Goal: Information Seeking & Learning: Learn about a topic

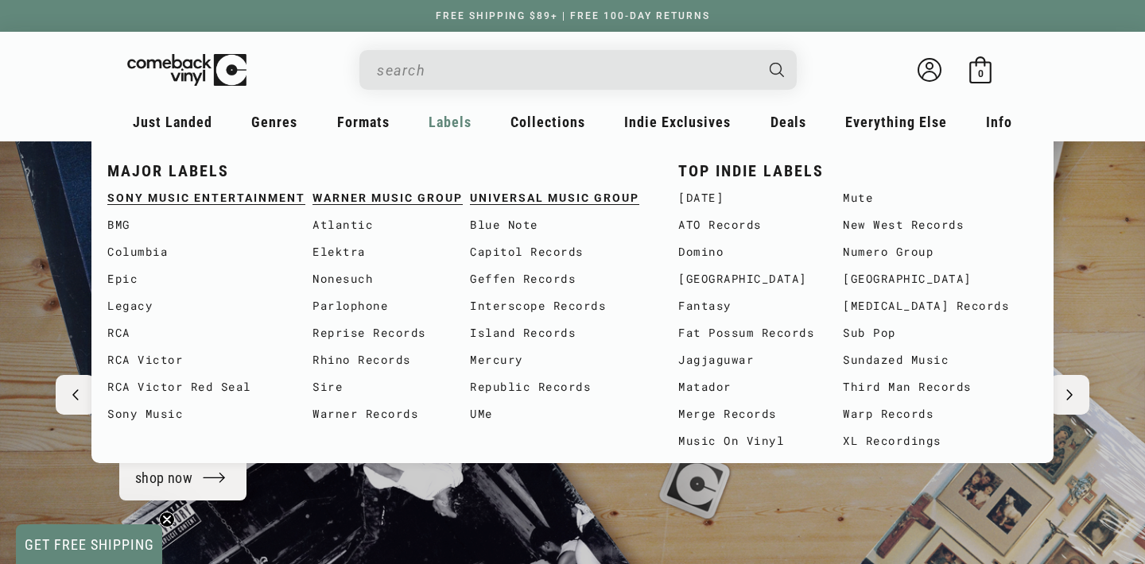
scroll to position [0, 1145]
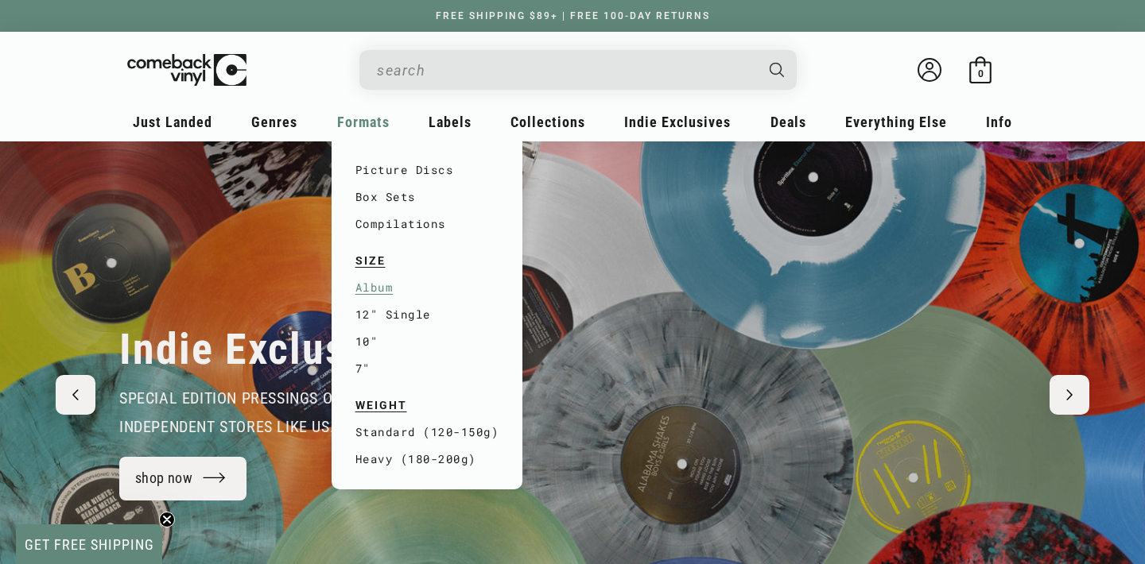
click at [379, 289] on link "Album" at bounding box center [427, 287] width 144 height 27
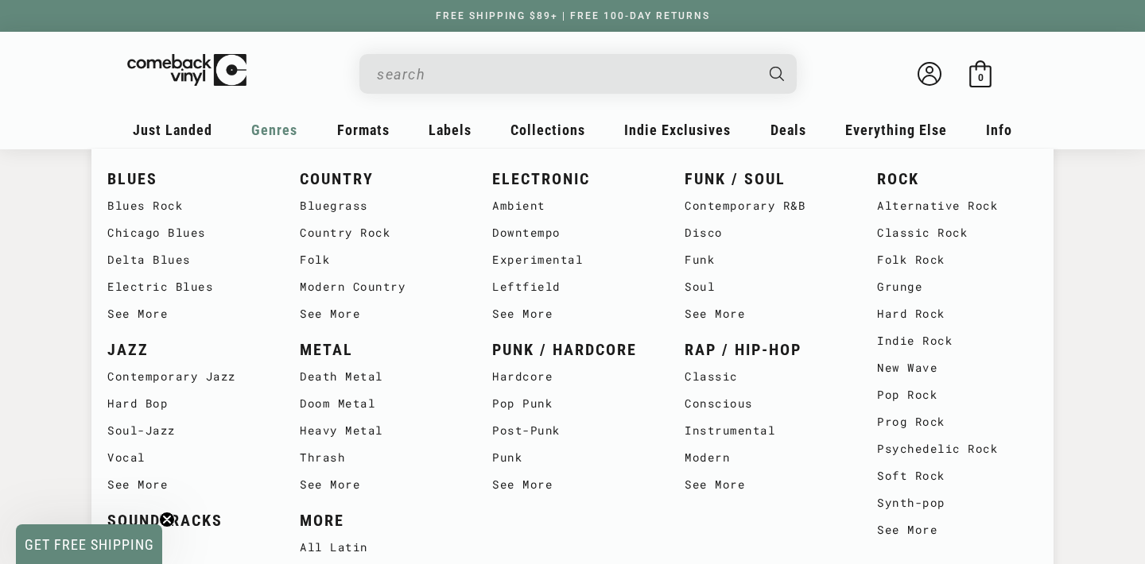
scroll to position [921, 0]
click at [726, 208] on link "Contemporary R&B" at bounding box center [764, 205] width 161 height 27
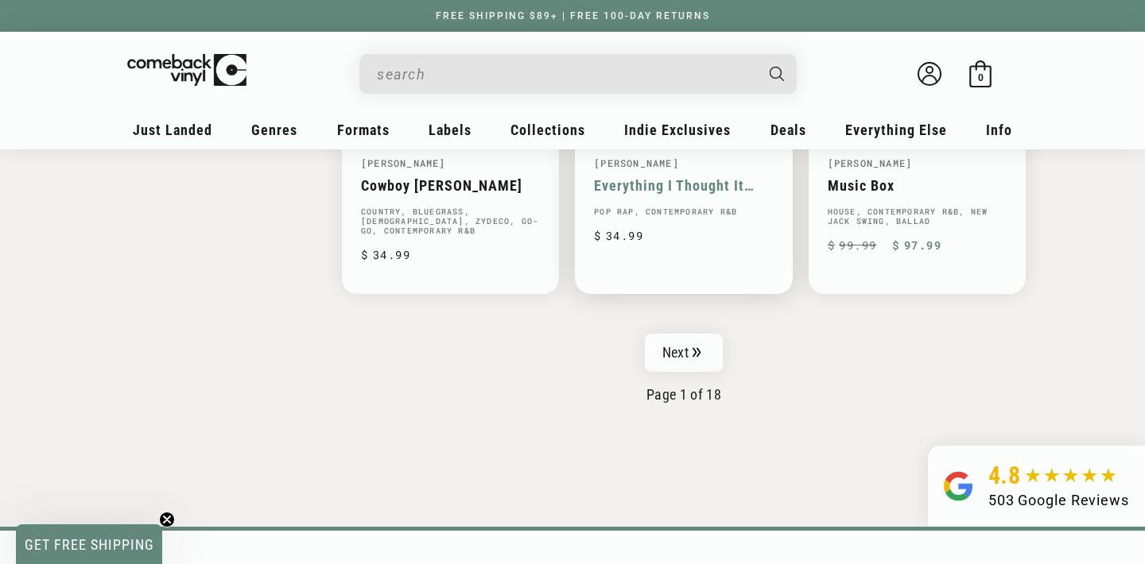
scroll to position [2676, 0]
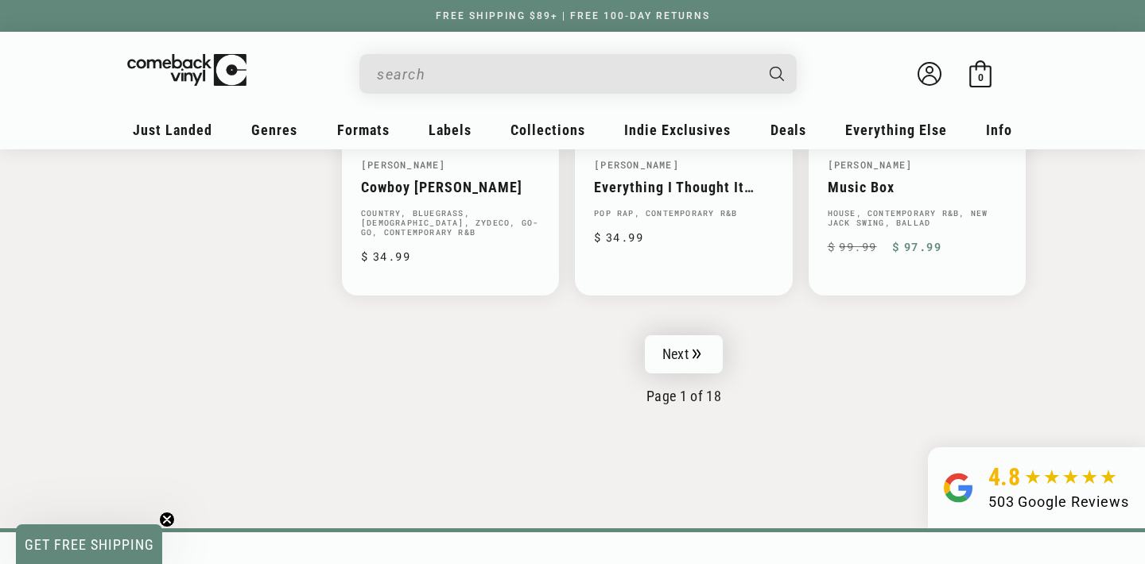
click at [686, 343] on link "Next" at bounding box center [684, 354] width 78 height 38
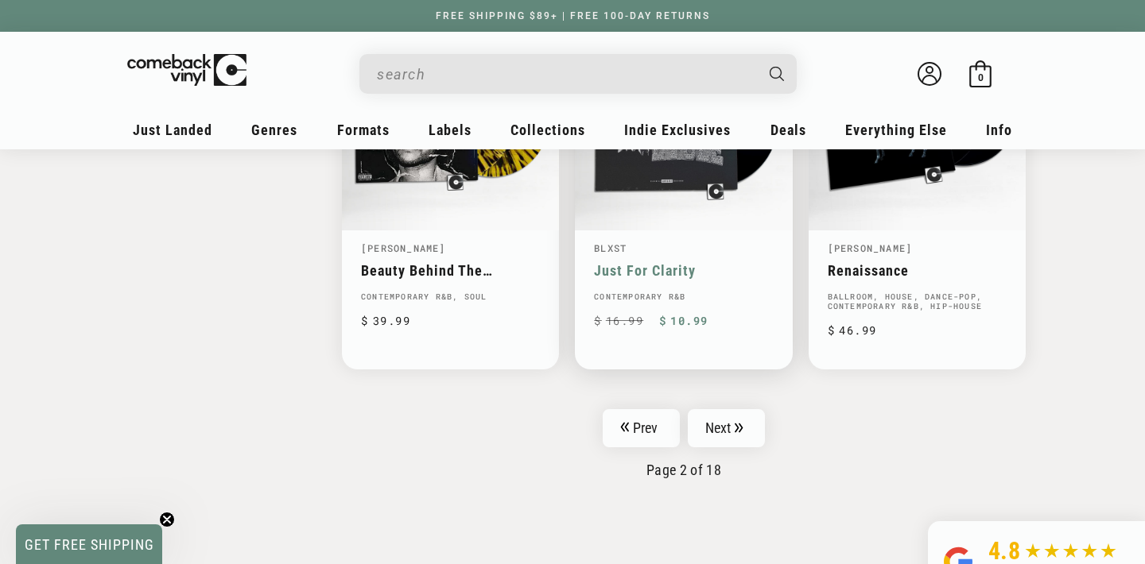
scroll to position [2596, 0]
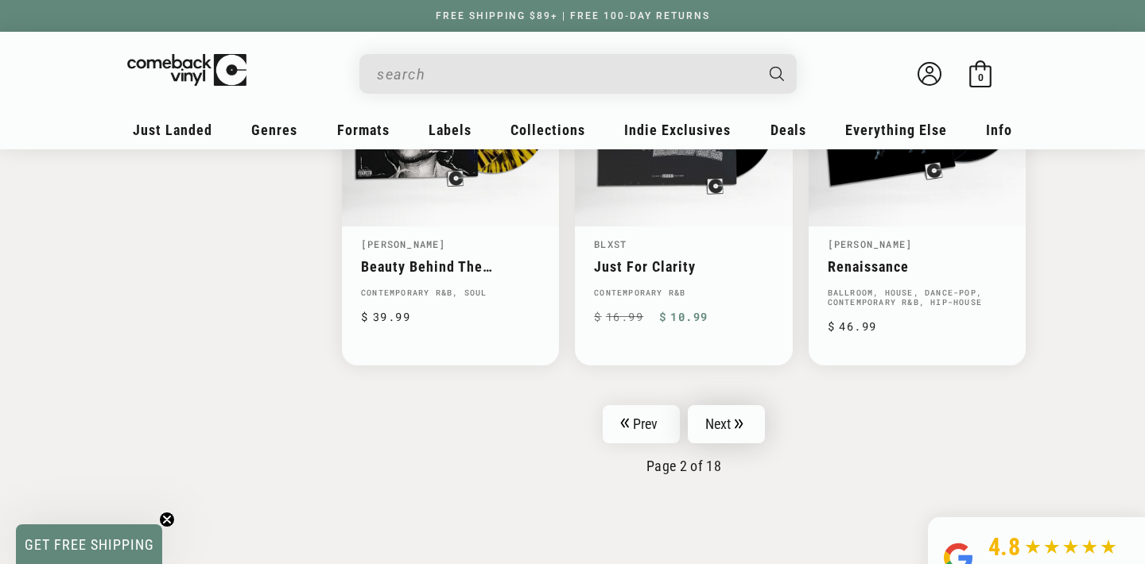
click at [737, 421] on icon "Pagination" at bounding box center [739, 424] width 8 height 10
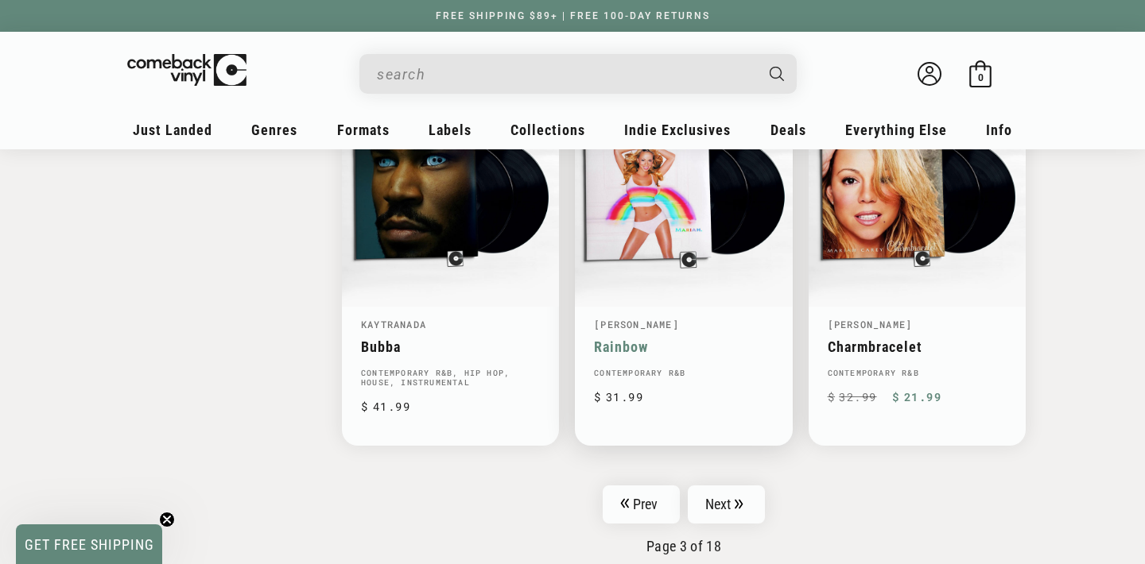
scroll to position [2568, 0]
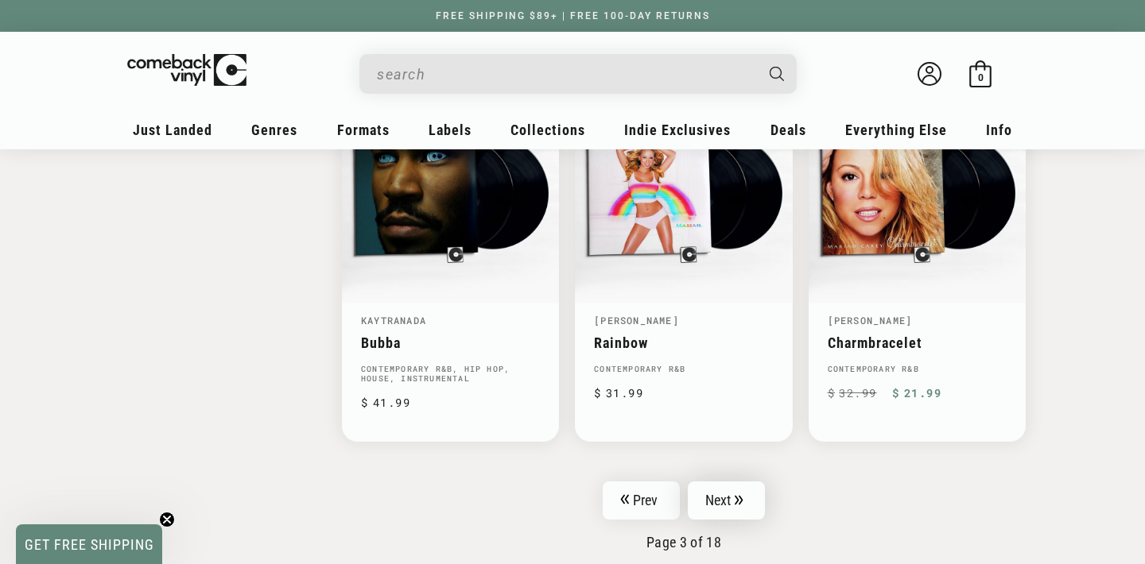
click at [730, 490] on link "Next" at bounding box center [727, 501] width 78 height 38
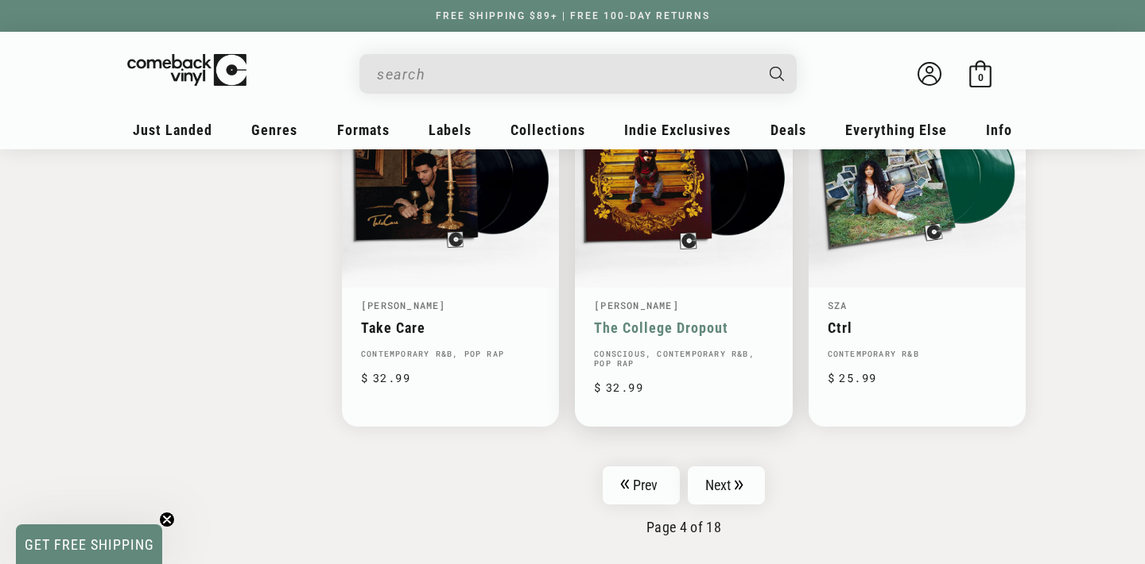
scroll to position [2574, 0]
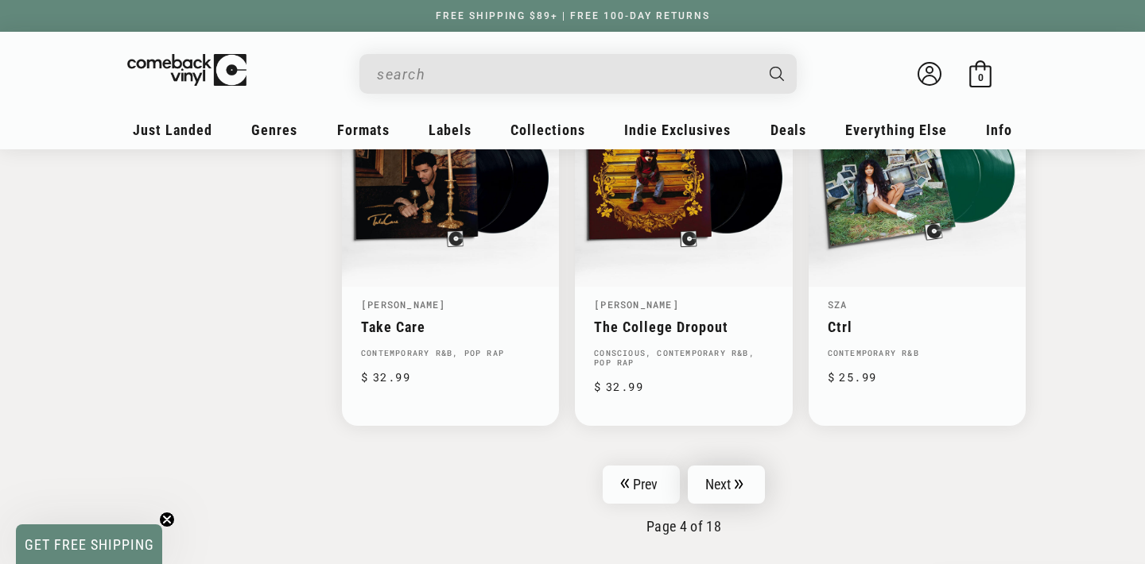
click at [730, 490] on link "Next" at bounding box center [727, 485] width 78 height 38
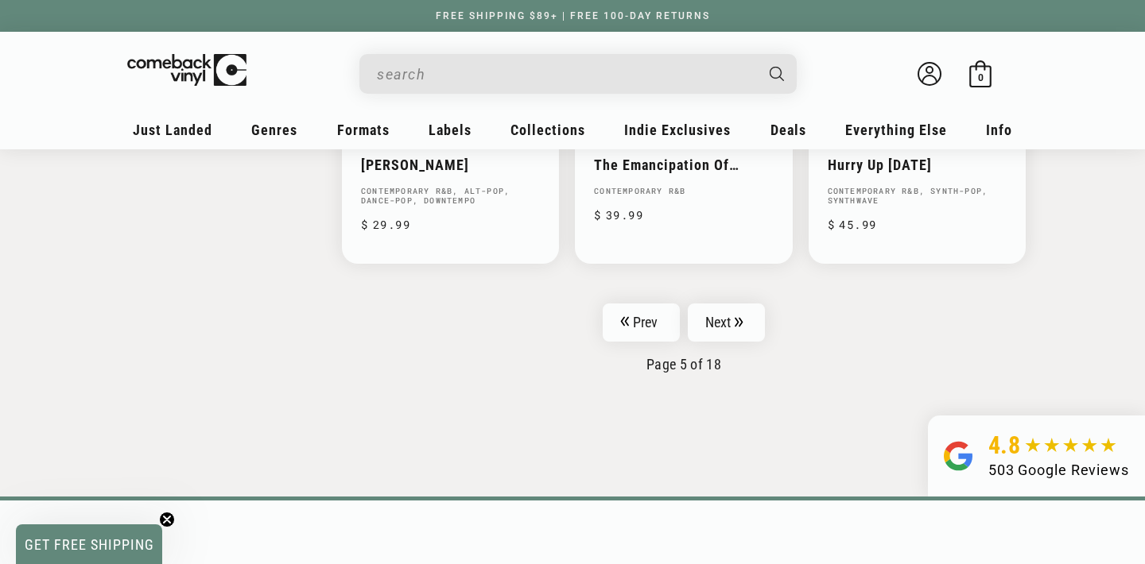
scroll to position [2676, 0]
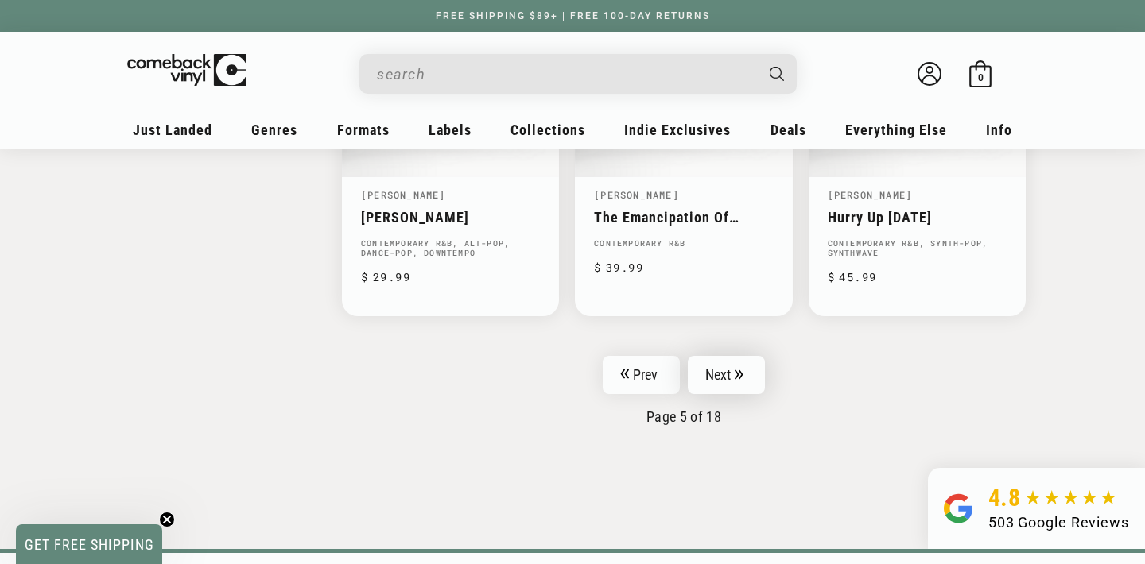
click at [731, 372] on link "Next" at bounding box center [727, 375] width 78 height 38
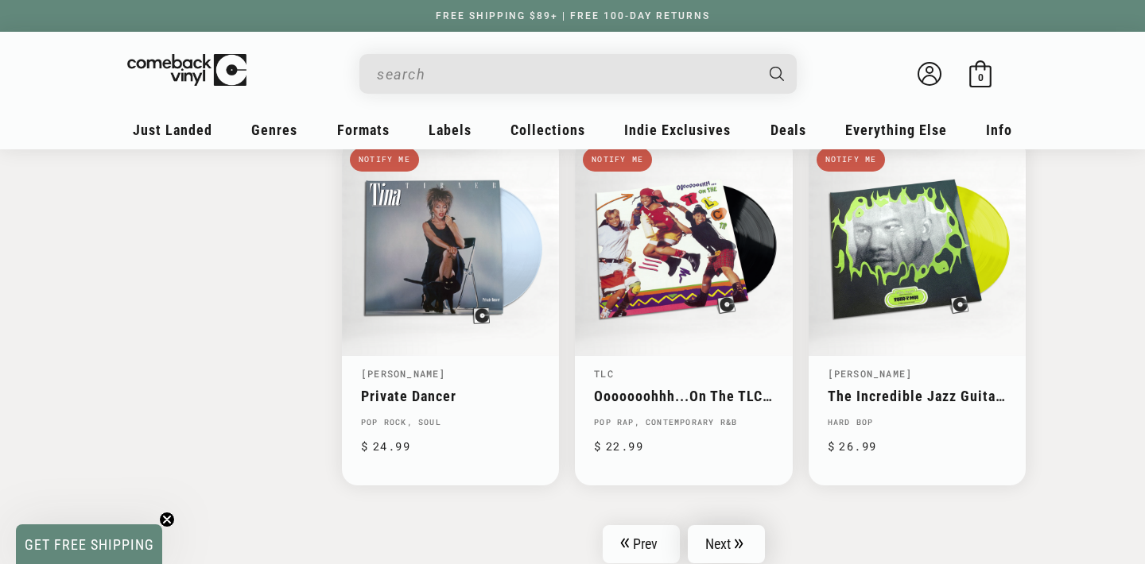
click at [729, 544] on link "Next" at bounding box center [727, 544] width 78 height 38
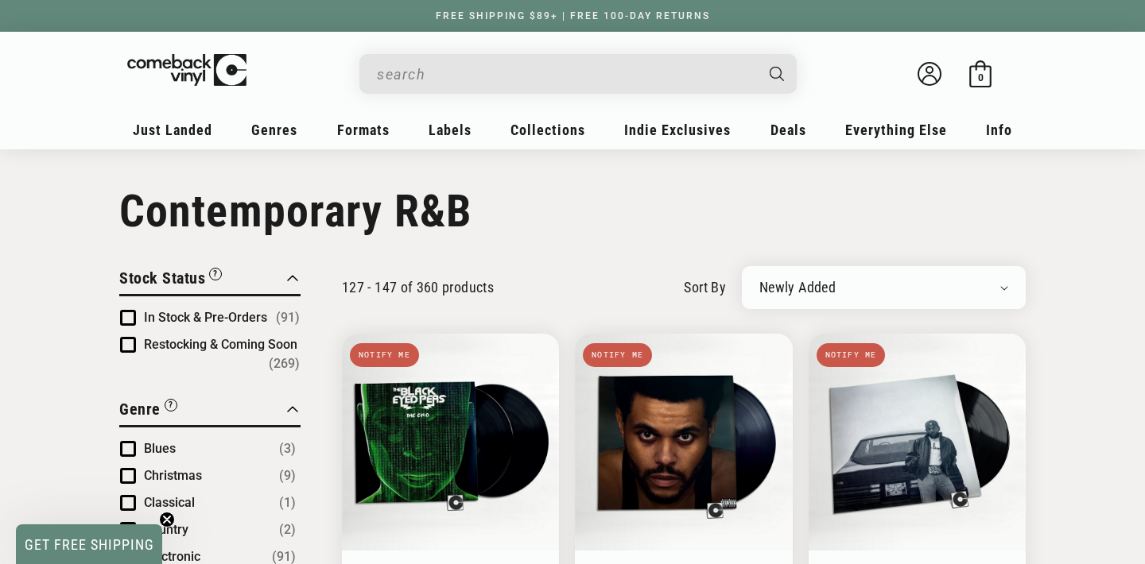
click at [404, 72] on input "When autocomplete results are available use up and down arrows to review and en…" at bounding box center [565, 74] width 377 height 33
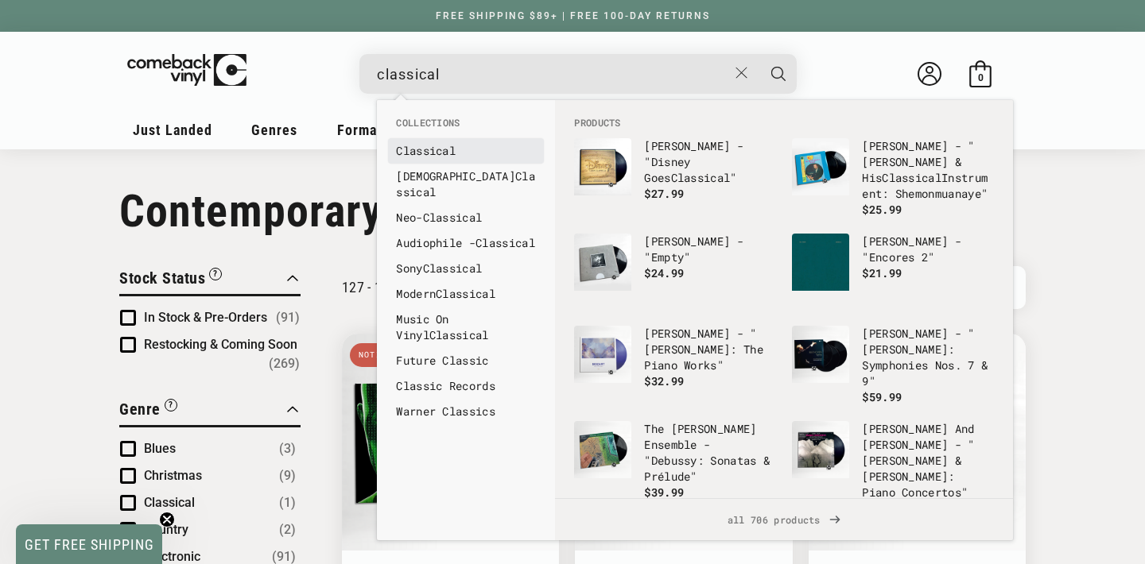
type input "classical"
click at [440, 151] on b "Classical" at bounding box center [426, 150] width 60 height 15
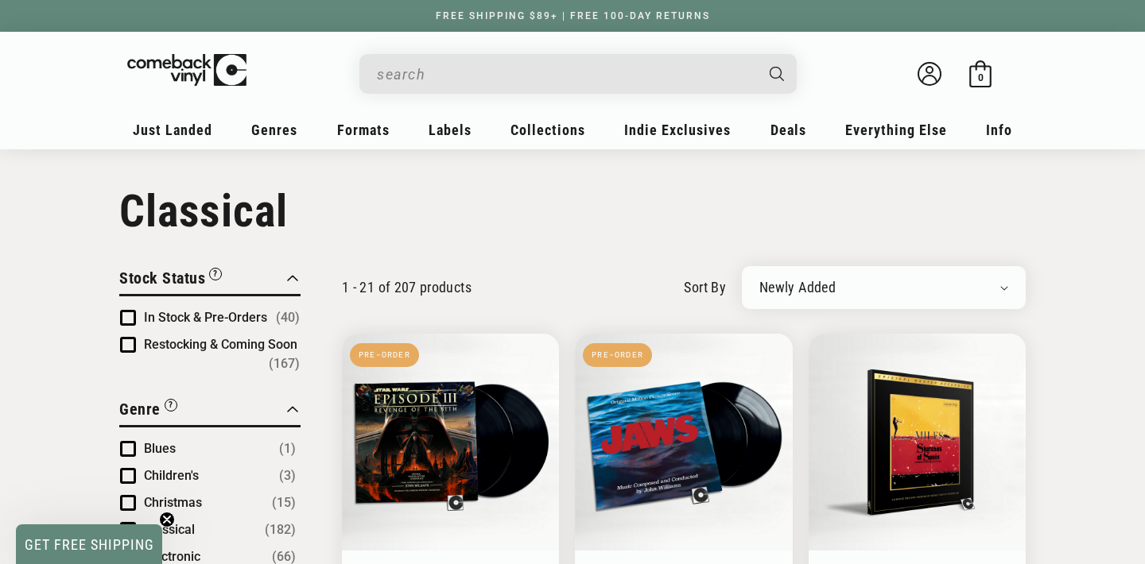
click at [397, 82] on input "When autocomplete results are available use up and down arrows to review and en…" at bounding box center [565, 74] width 377 height 33
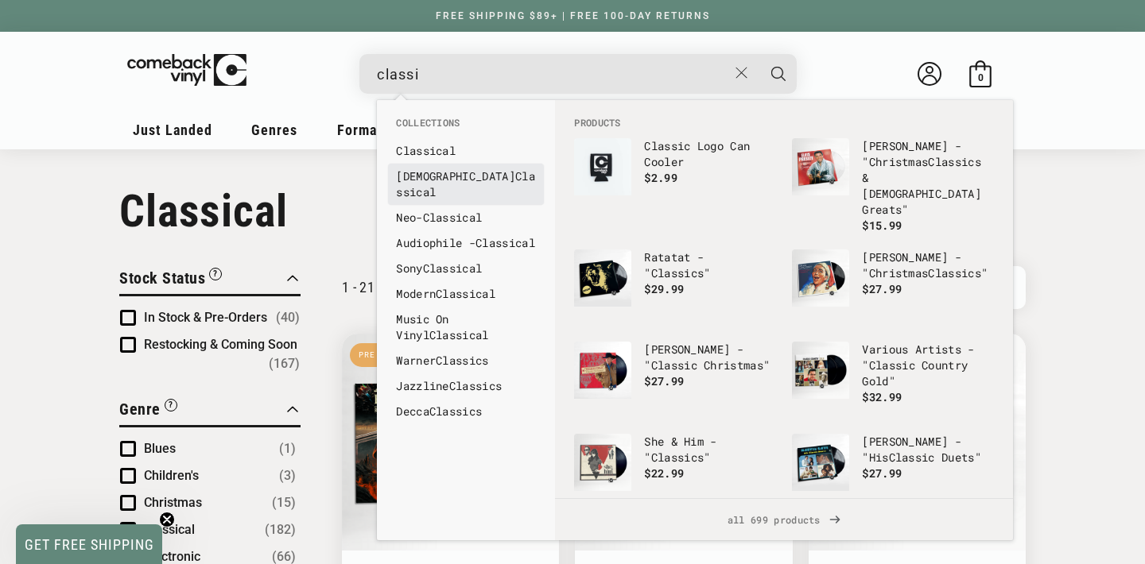
type input "classi"
click at [433, 178] on link "Indian Classi cal" at bounding box center [466, 185] width 140 height 32
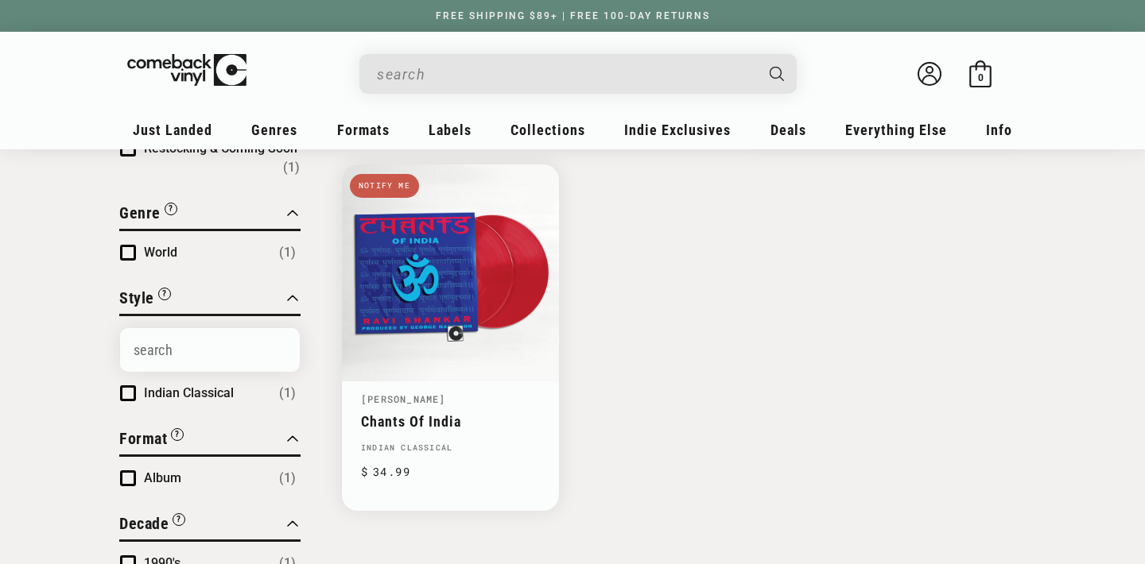
scroll to position [220, 0]
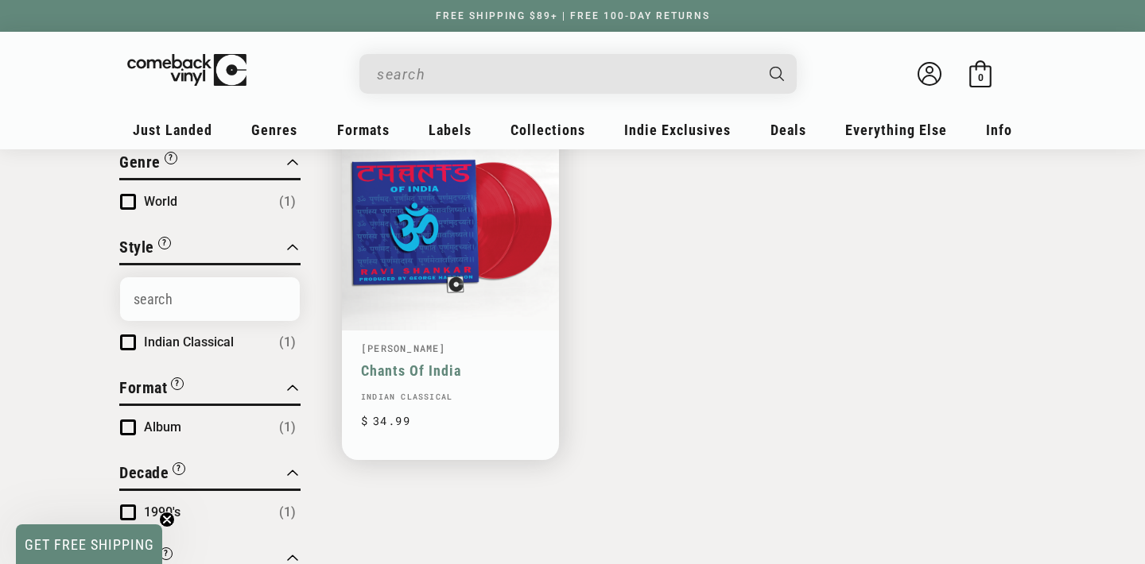
click at [415, 363] on link "Chants Of India" at bounding box center [450, 371] width 179 height 17
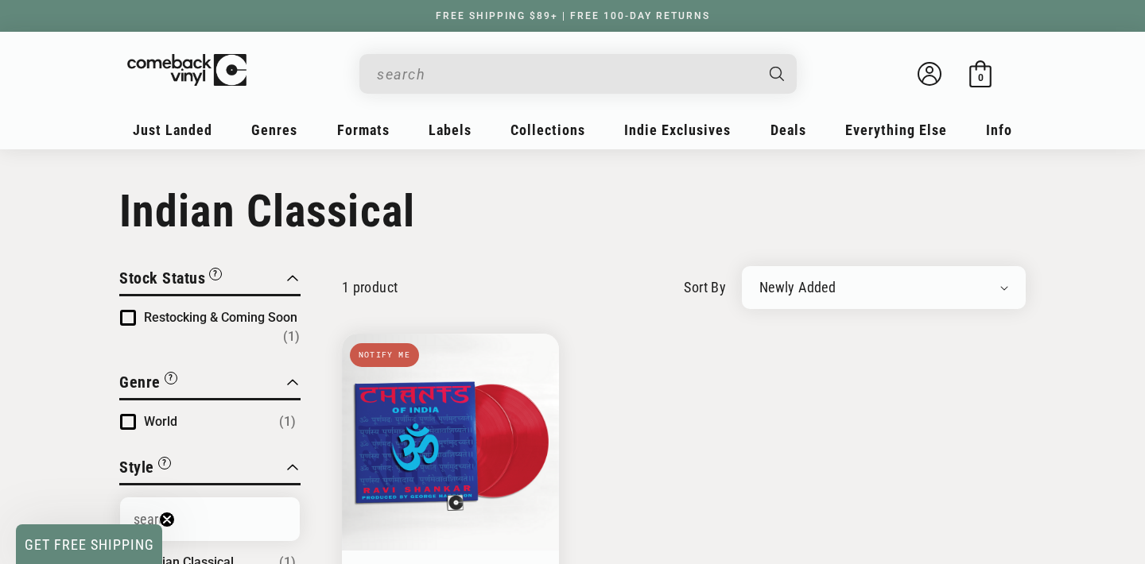
scroll to position [0, 0]
click at [397, 75] on input "When autocomplete results are available use up and down arrows to review and en…" at bounding box center [565, 74] width 377 height 33
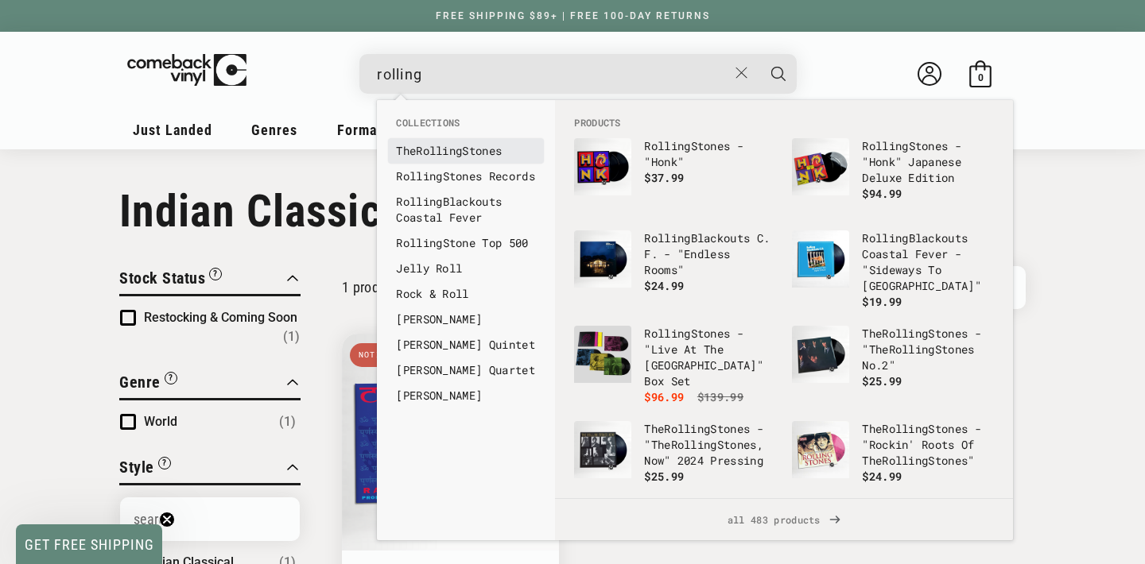
type input "rolling"
click at [442, 152] on b "Rolling" at bounding box center [439, 150] width 46 height 15
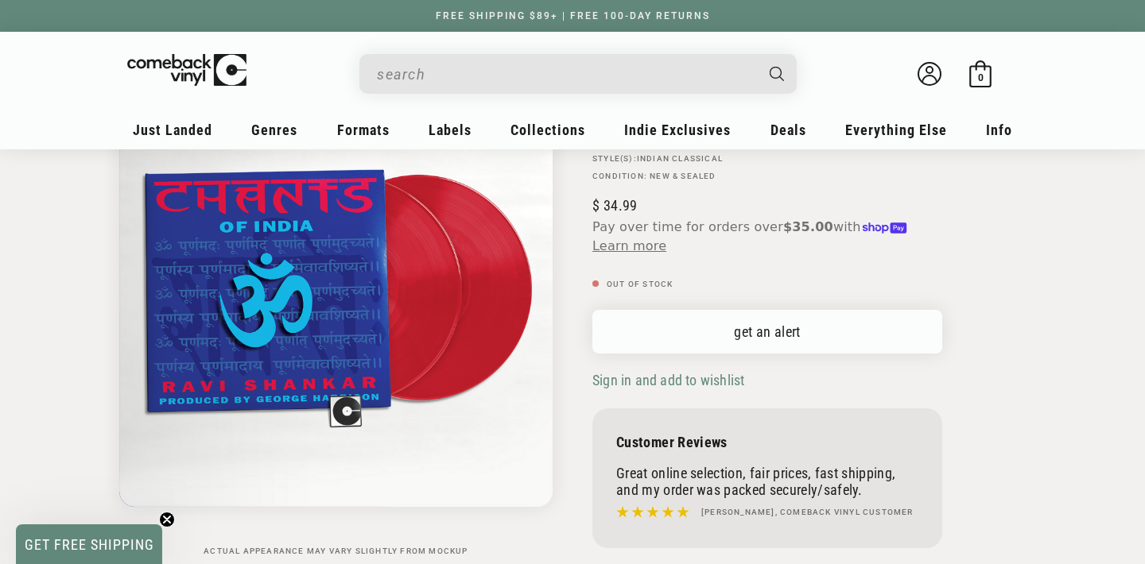
scroll to position [176, 0]
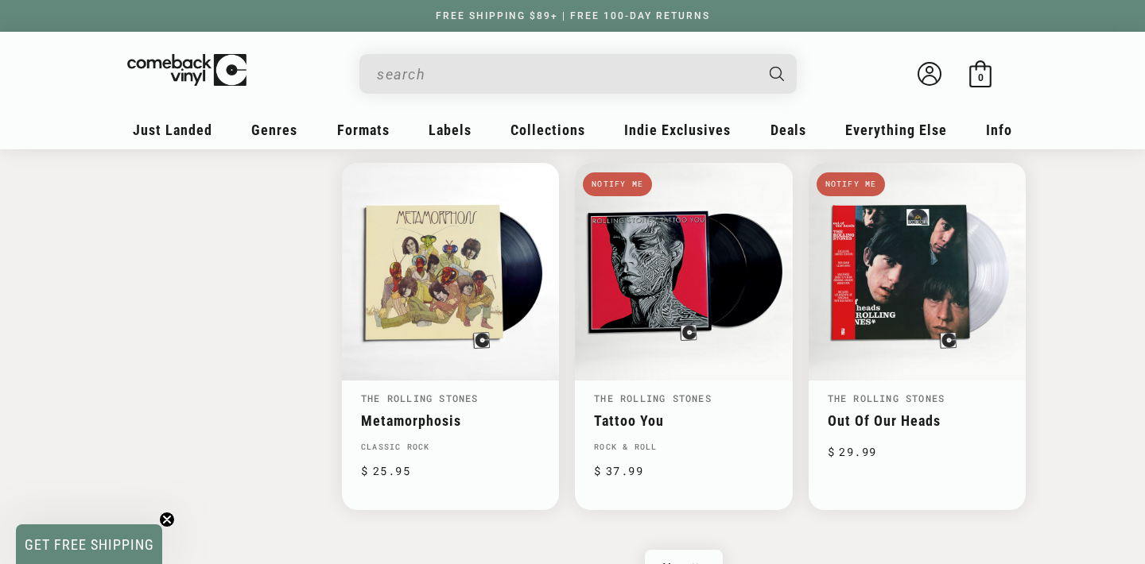
scroll to position [2467, 0]
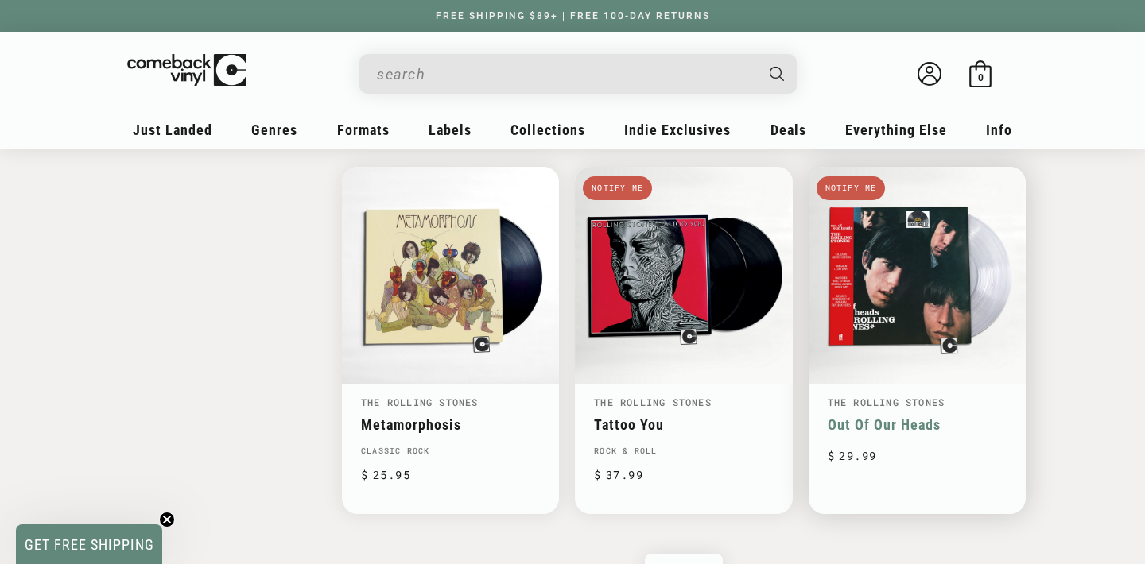
click at [902, 417] on link "Out Of Our Heads" at bounding box center [917, 425] width 179 height 17
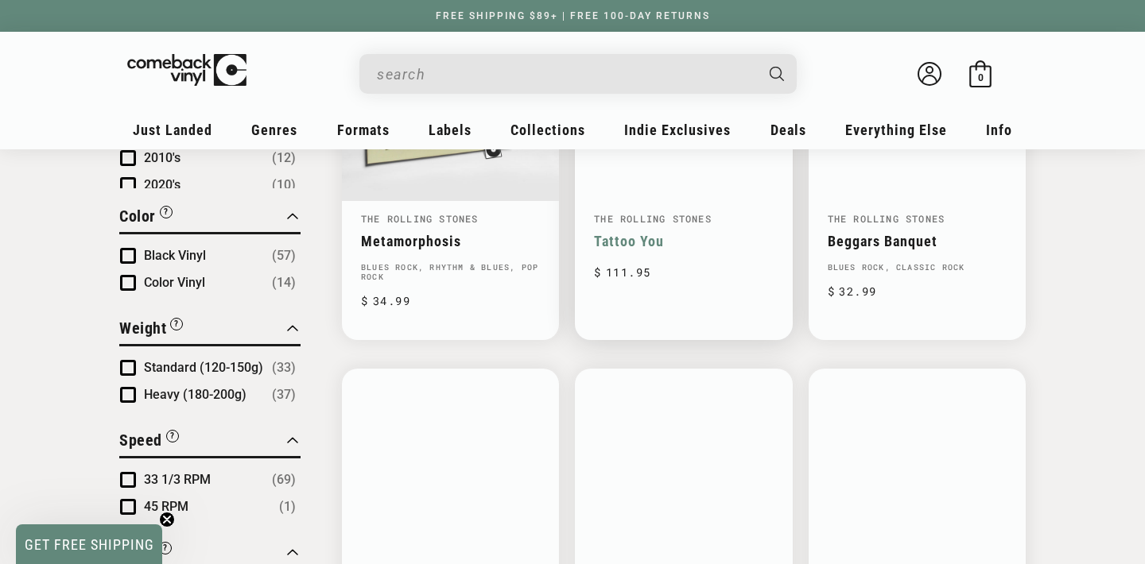
scroll to position [1259, 0]
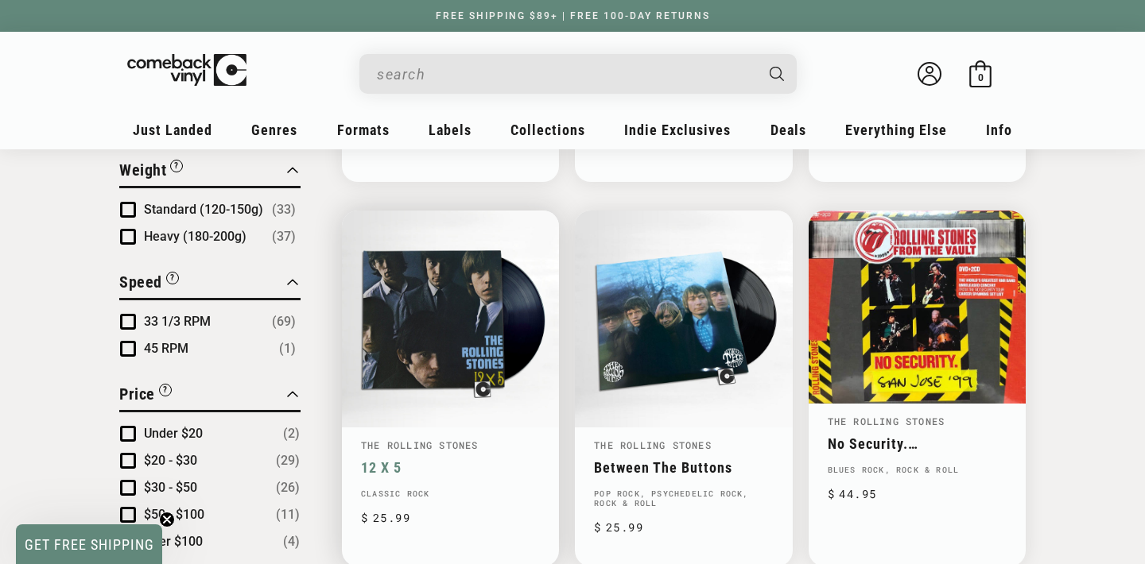
click at [438, 459] on link "12 X 5" at bounding box center [450, 467] width 179 height 17
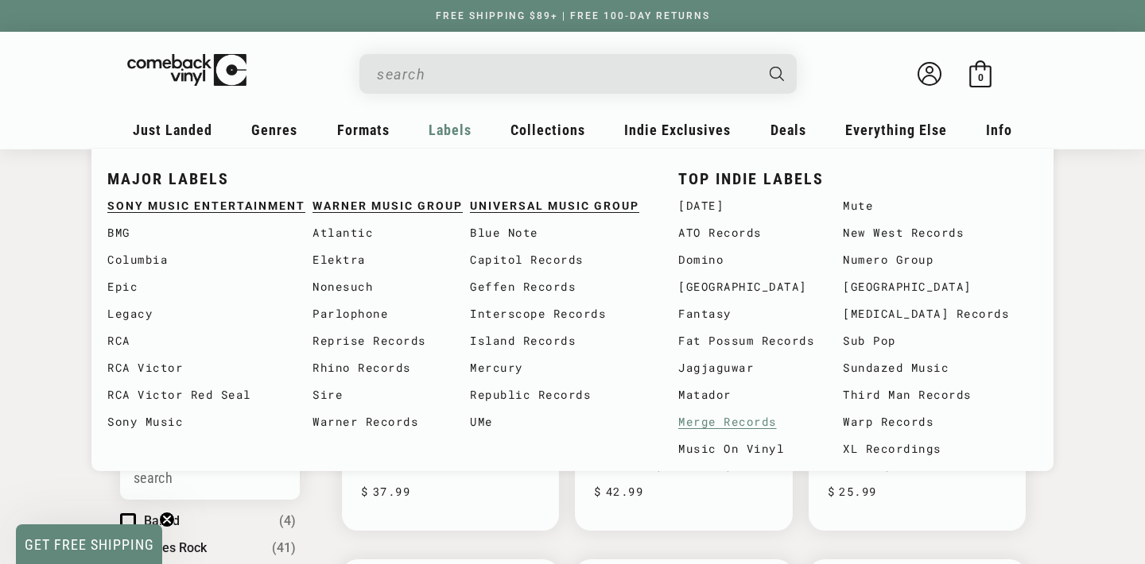
scroll to position [150, 0]
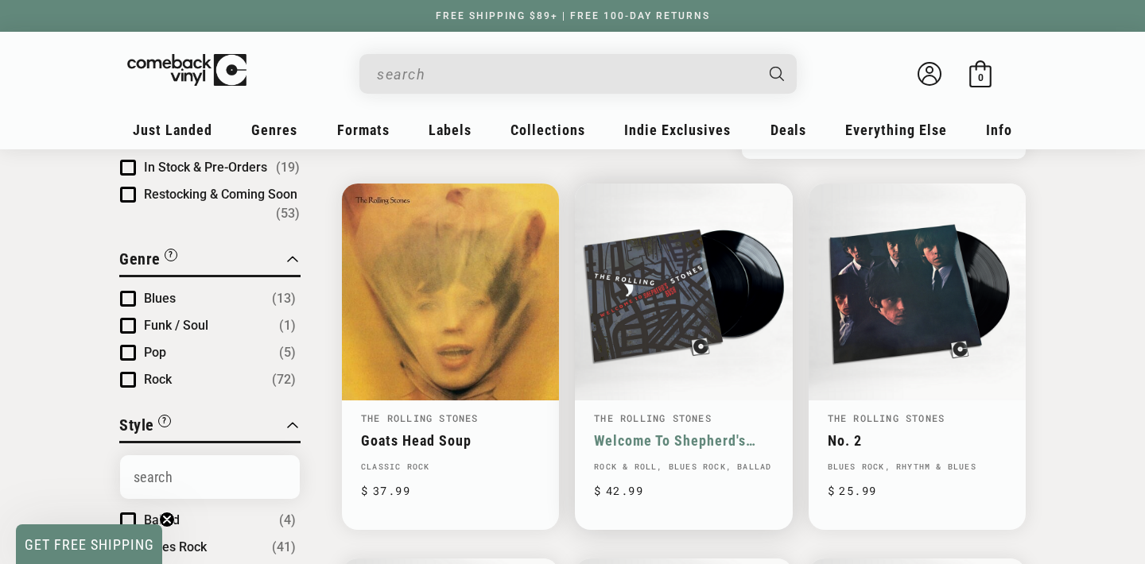
click at [677, 432] on link "Welcome To Shepherd's Bush" at bounding box center [683, 440] width 179 height 17
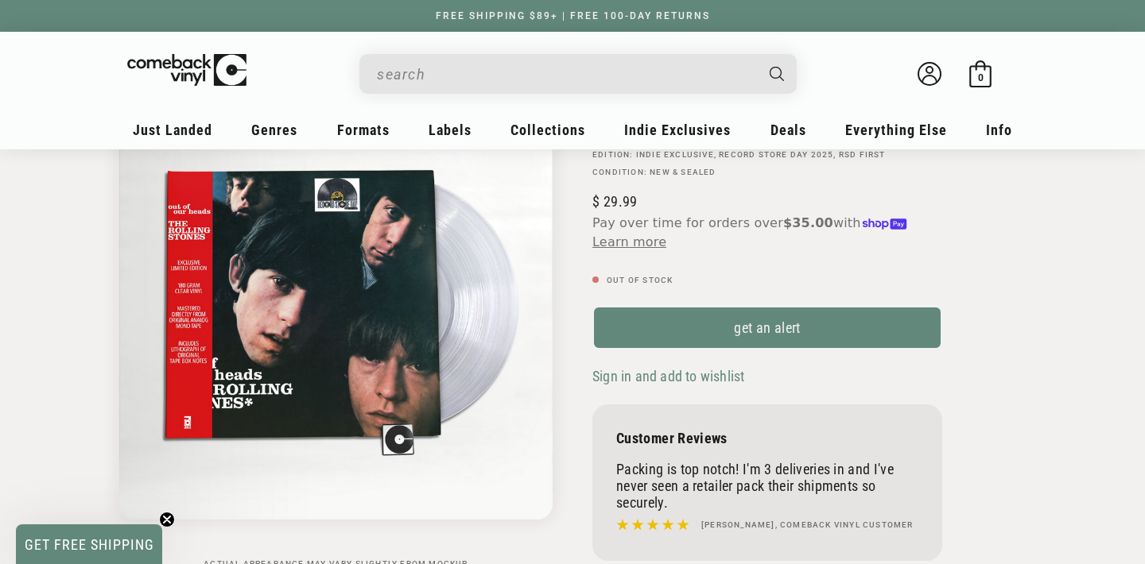
scroll to position [181, 0]
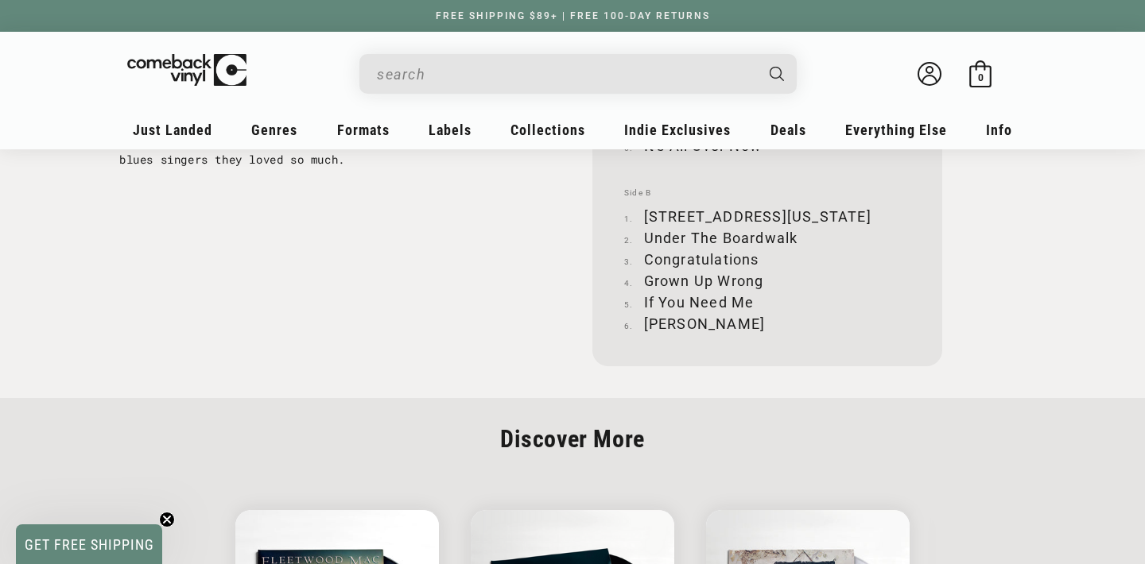
scroll to position [1804, 0]
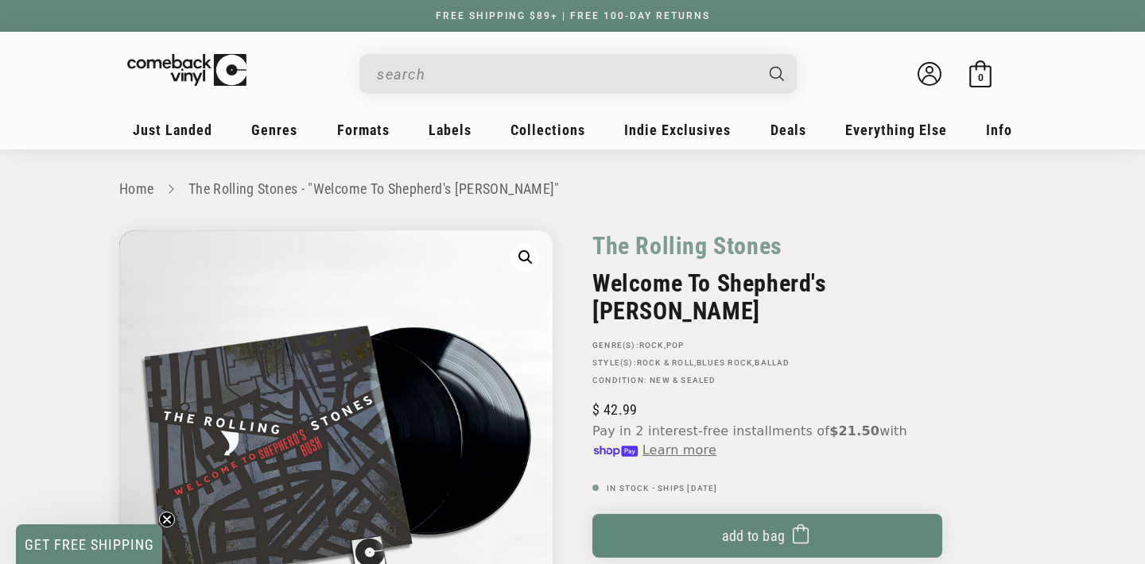
click at [432, 73] on input "When autocomplete results are available use up and down arrows to review and en…" at bounding box center [565, 74] width 377 height 33
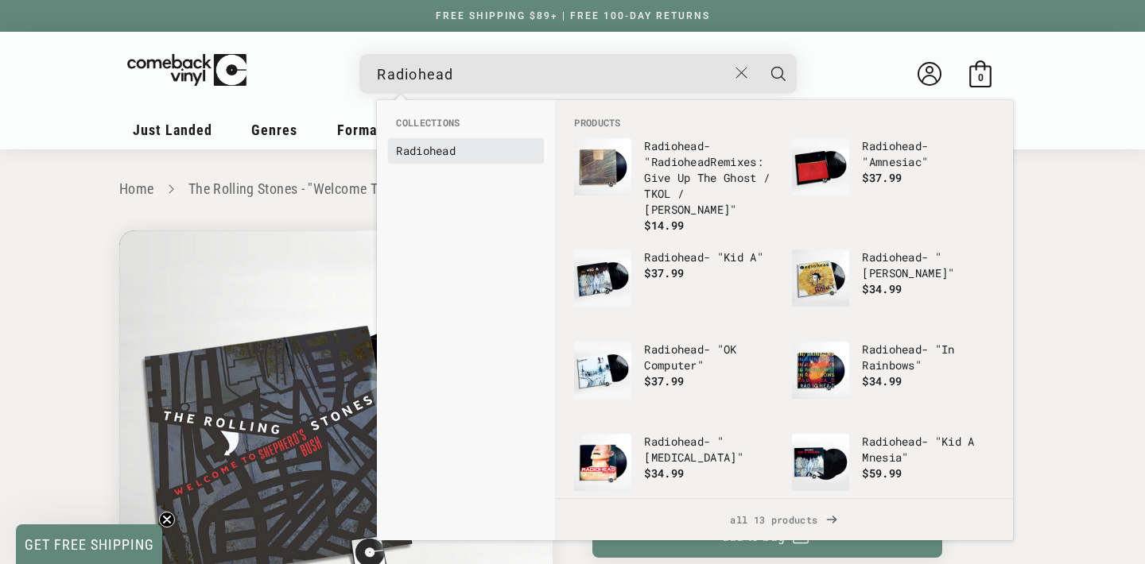
type input "Radiohead"
click at [434, 154] on b "Radiohead" at bounding box center [426, 150] width 60 height 15
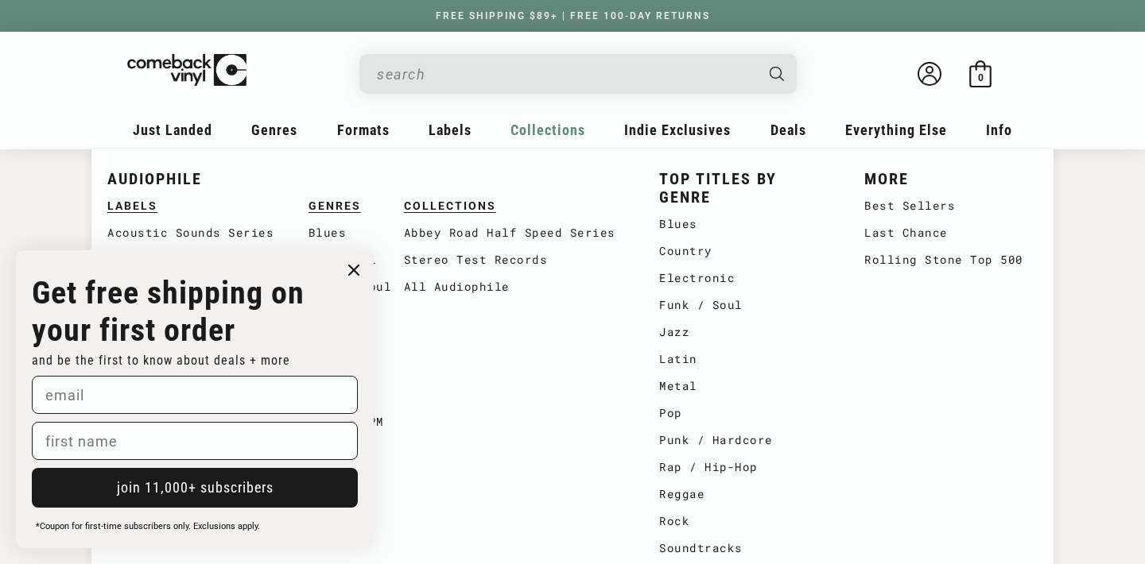
scroll to position [23, 0]
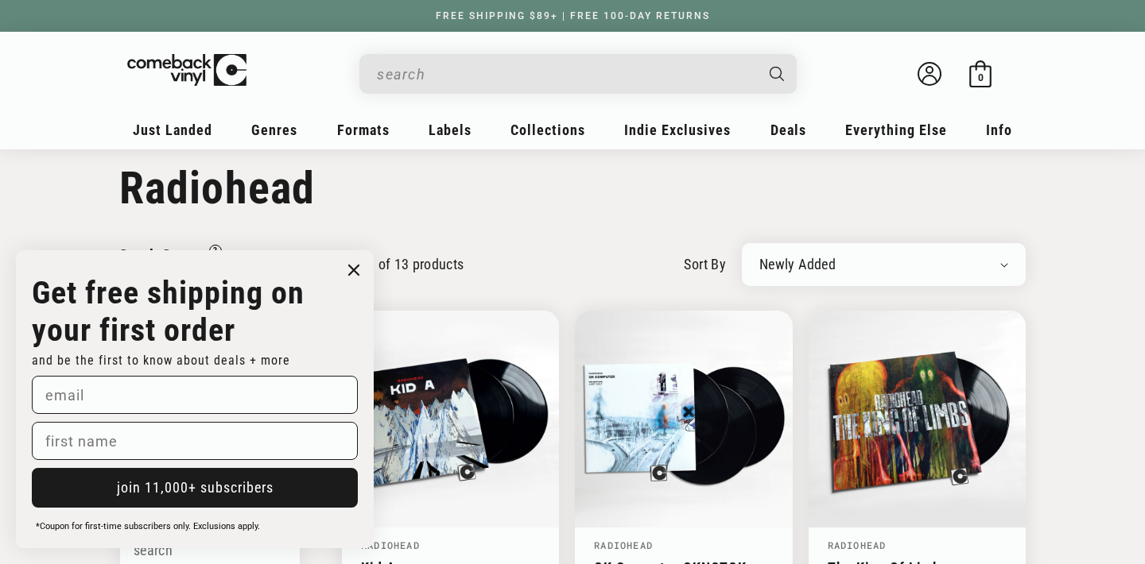
click at [354, 269] on icon "Close dialog" at bounding box center [354, 271] width 10 height 10
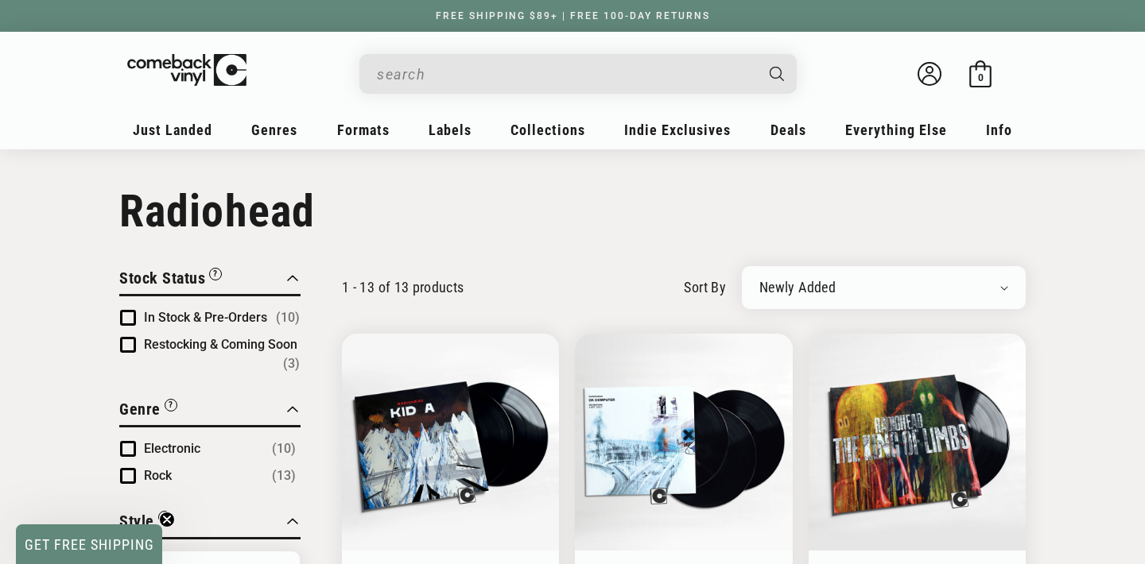
scroll to position [0, 0]
